Goal: Task Accomplishment & Management: Manage account settings

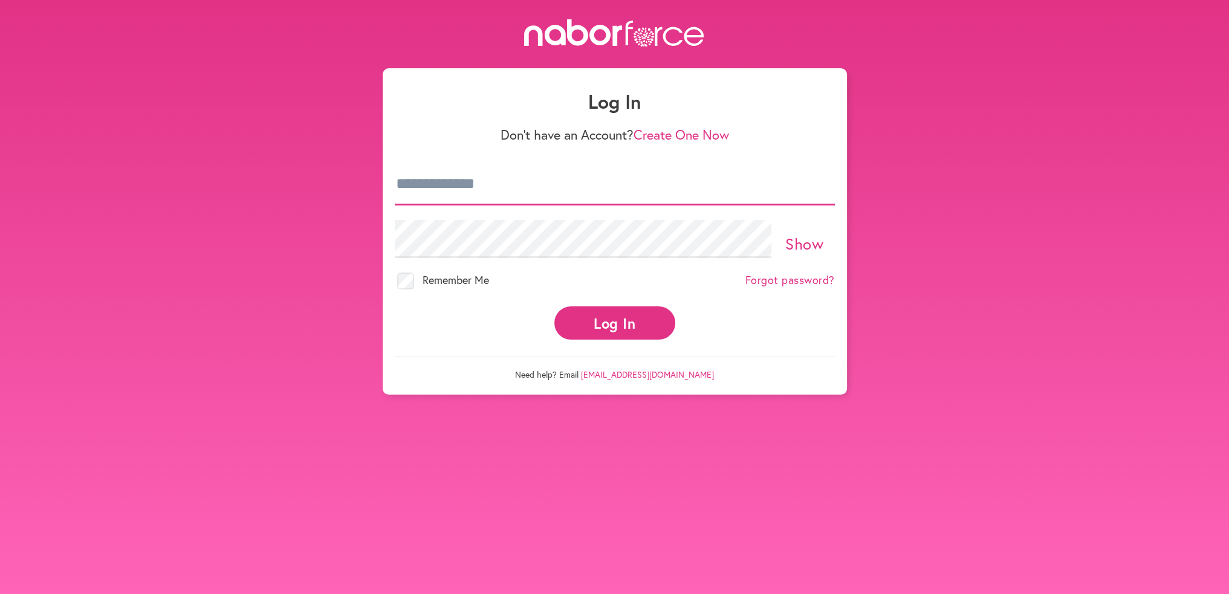
type input "**********"
click at [641, 317] on button "Log In" at bounding box center [614, 322] width 121 height 33
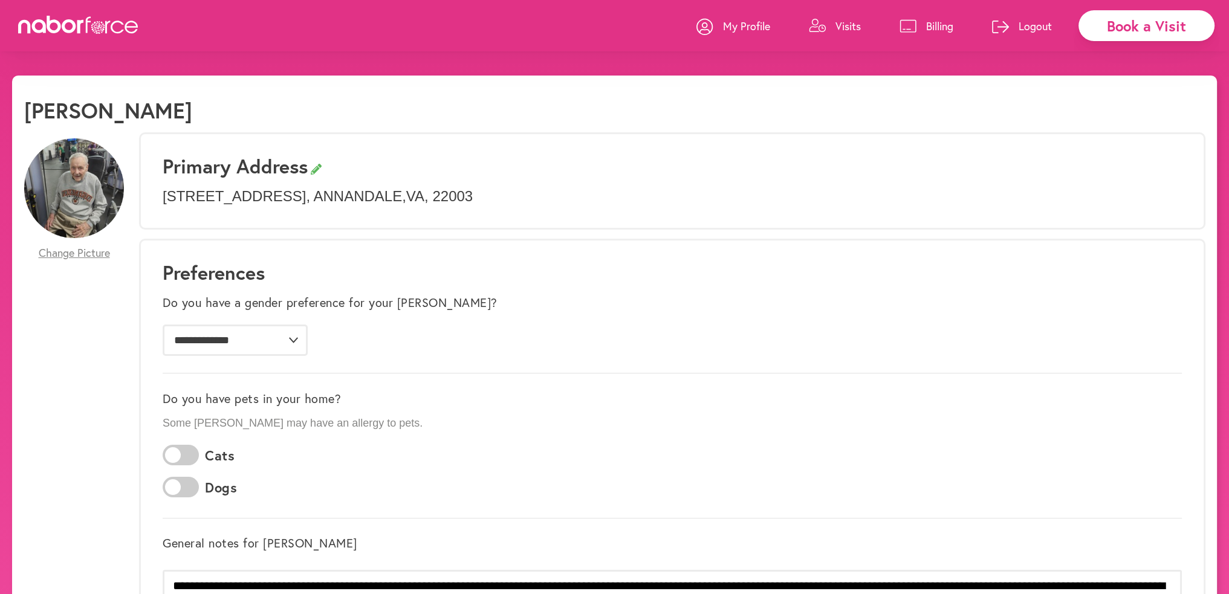
click at [844, 31] on p "Visits" at bounding box center [847, 26] width 25 height 15
